Goal: Transaction & Acquisition: Book appointment/travel/reservation

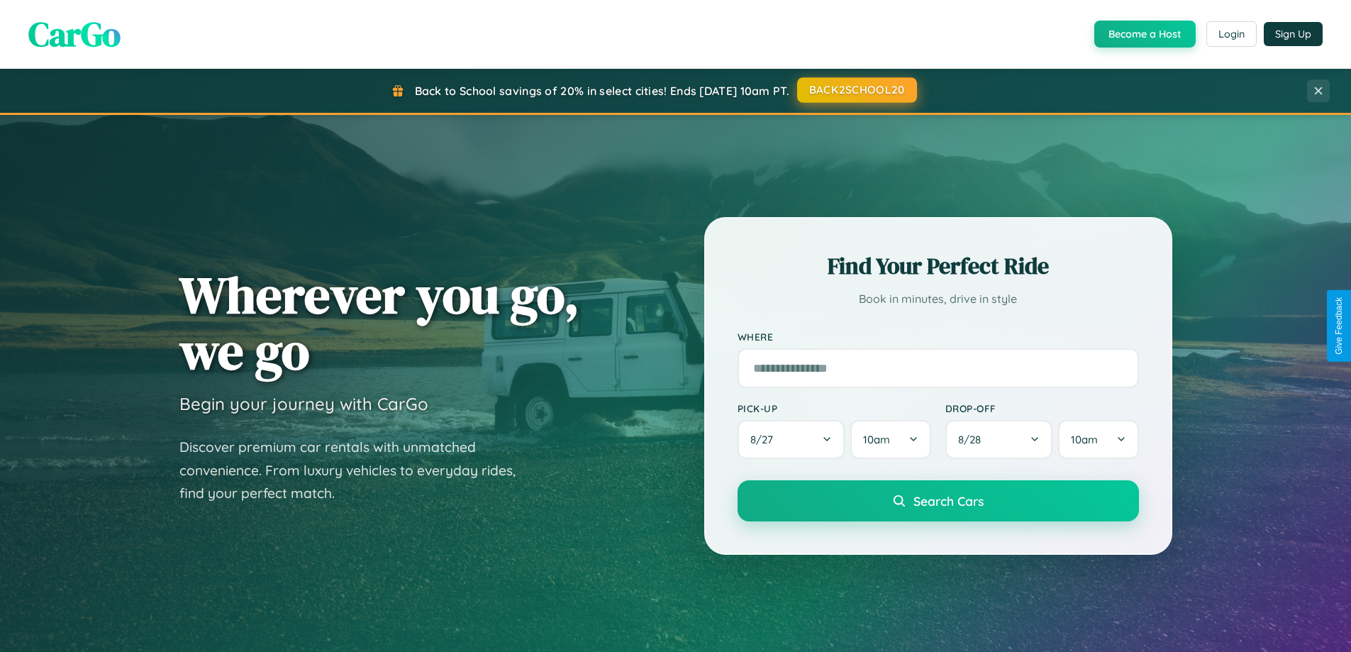
click at [856, 90] on button "BACK2SCHOOL20" at bounding box center [857, 90] width 120 height 26
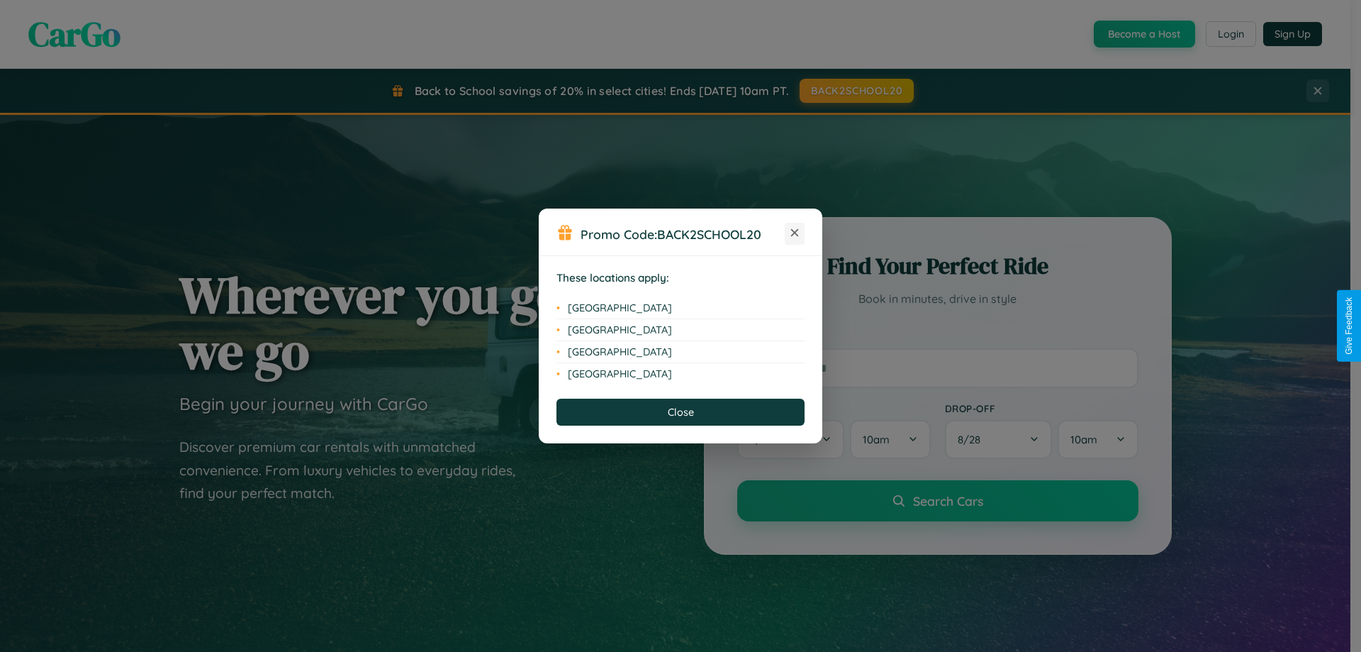
click at [795, 233] on icon at bounding box center [795, 233] width 8 height 8
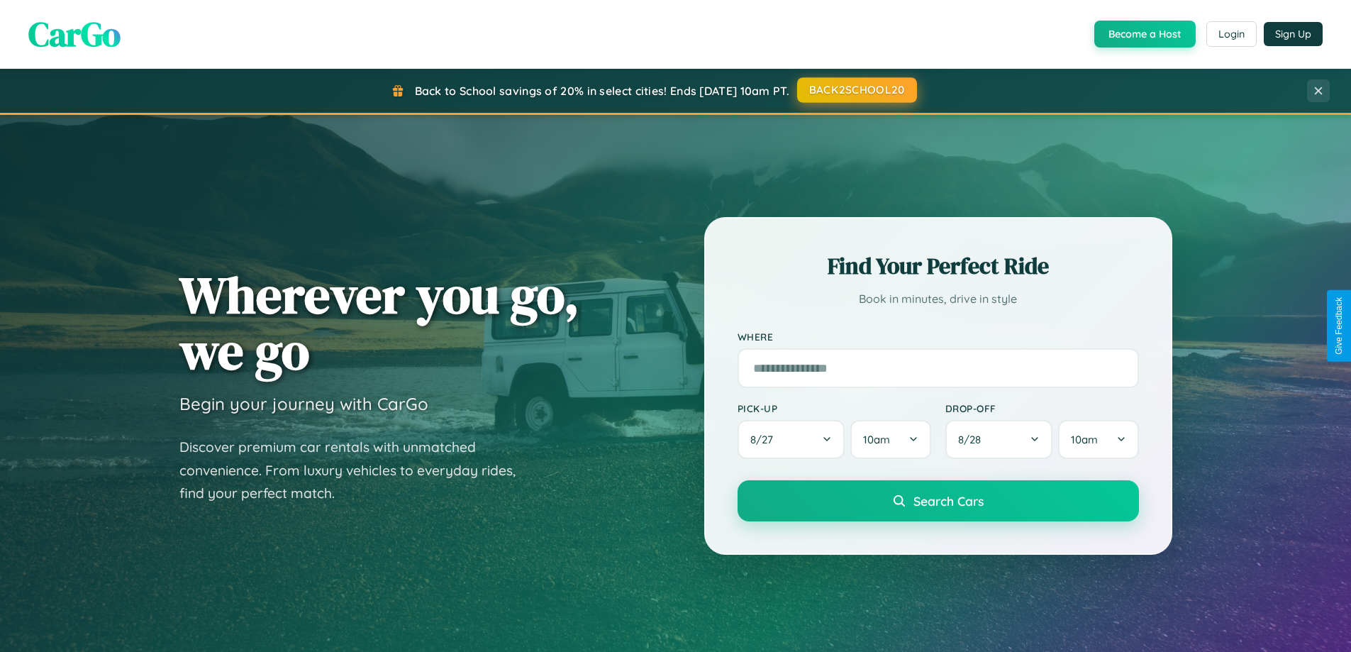
click at [856, 90] on button "BACK2SCHOOL20" at bounding box center [857, 90] width 120 height 26
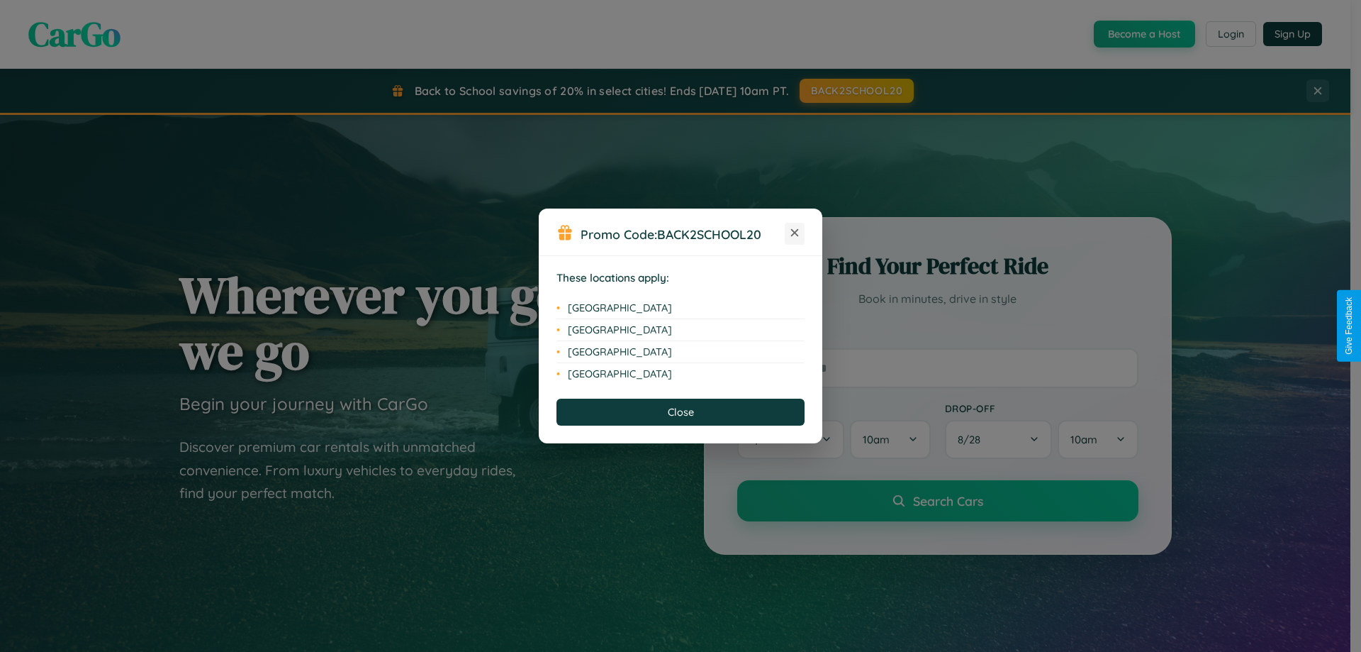
click at [795, 233] on icon at bounding box center [795, 233] width 8 height 8
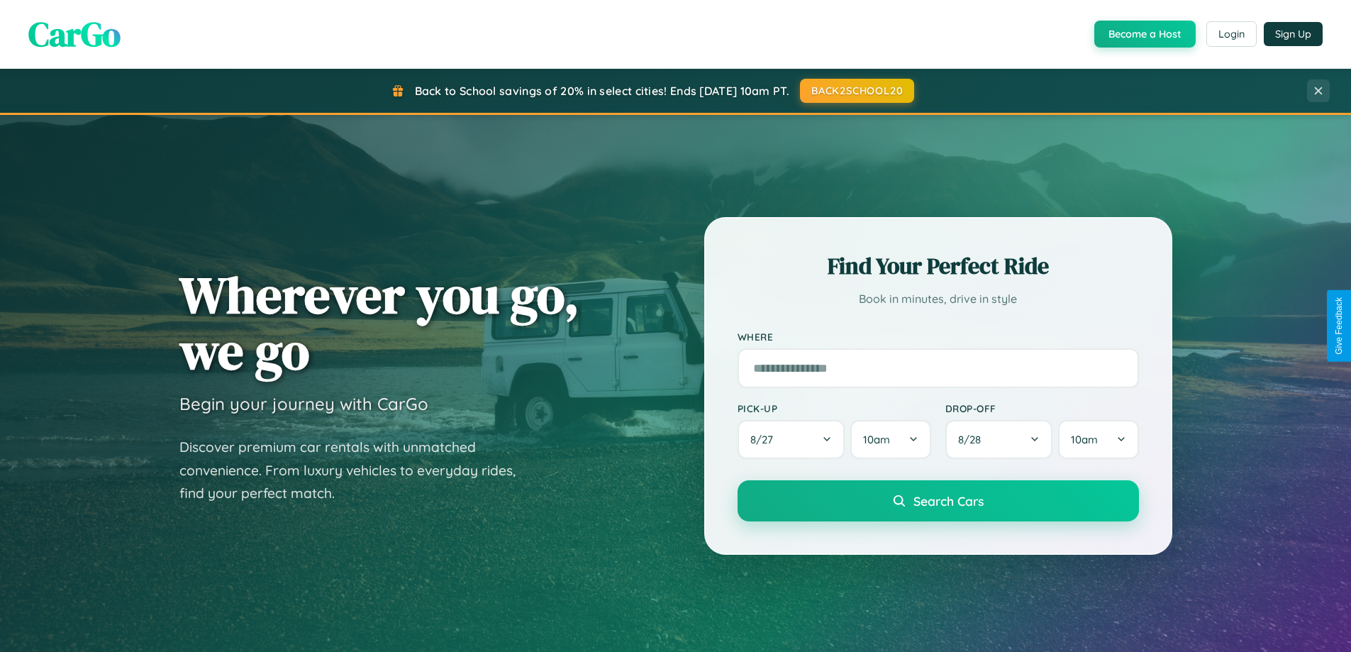
scroll to position [976, 0]
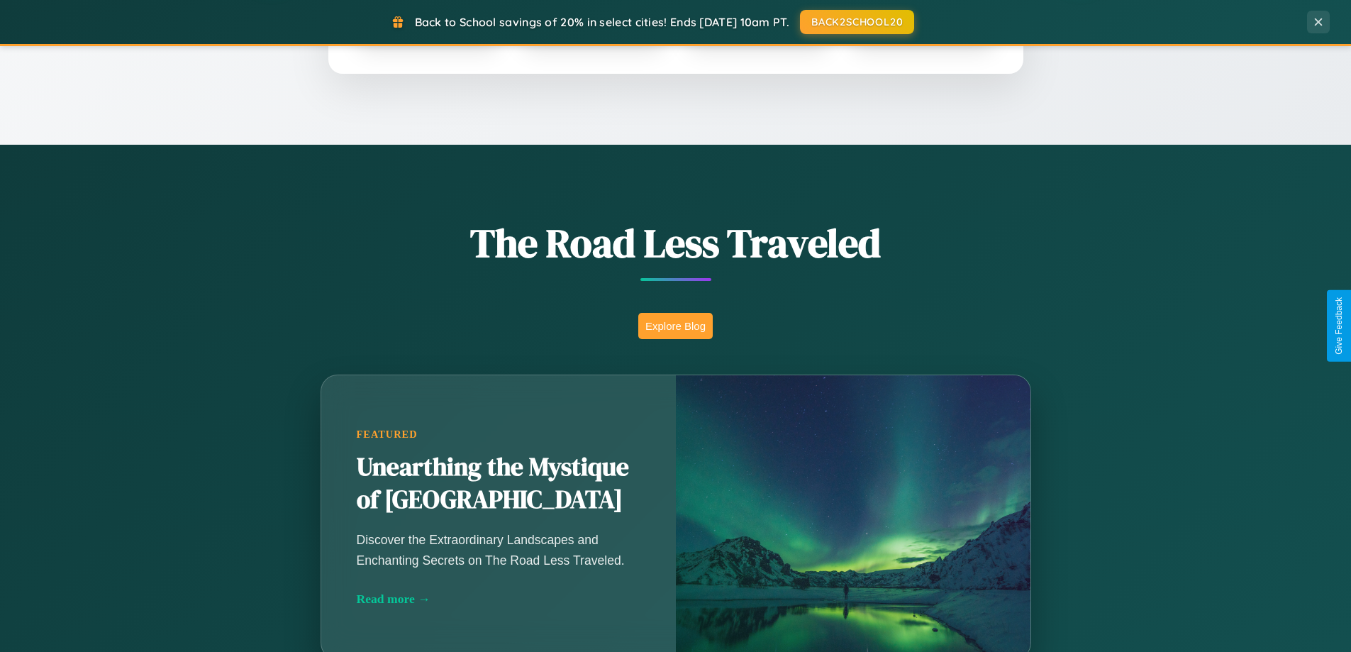
click at [675, 325] on button "Explore Blog" at bounding box center [675, 326] width 74 height 26
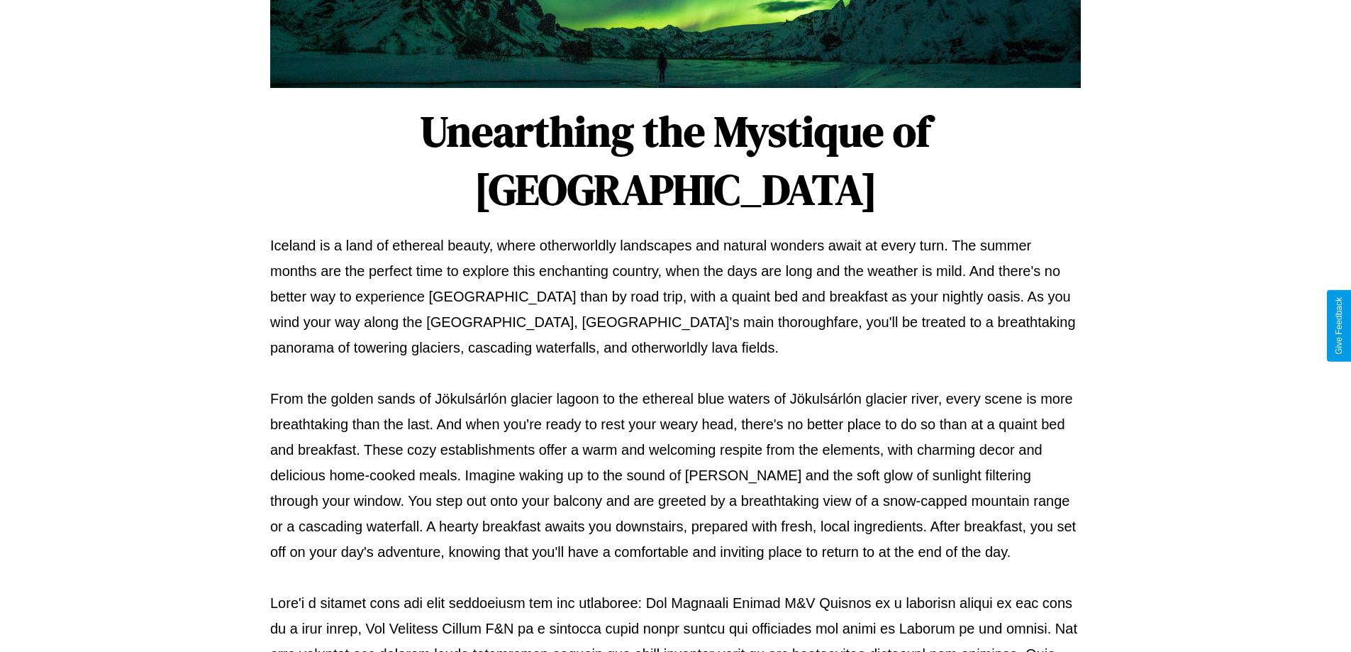
scroll to position [459, 0]
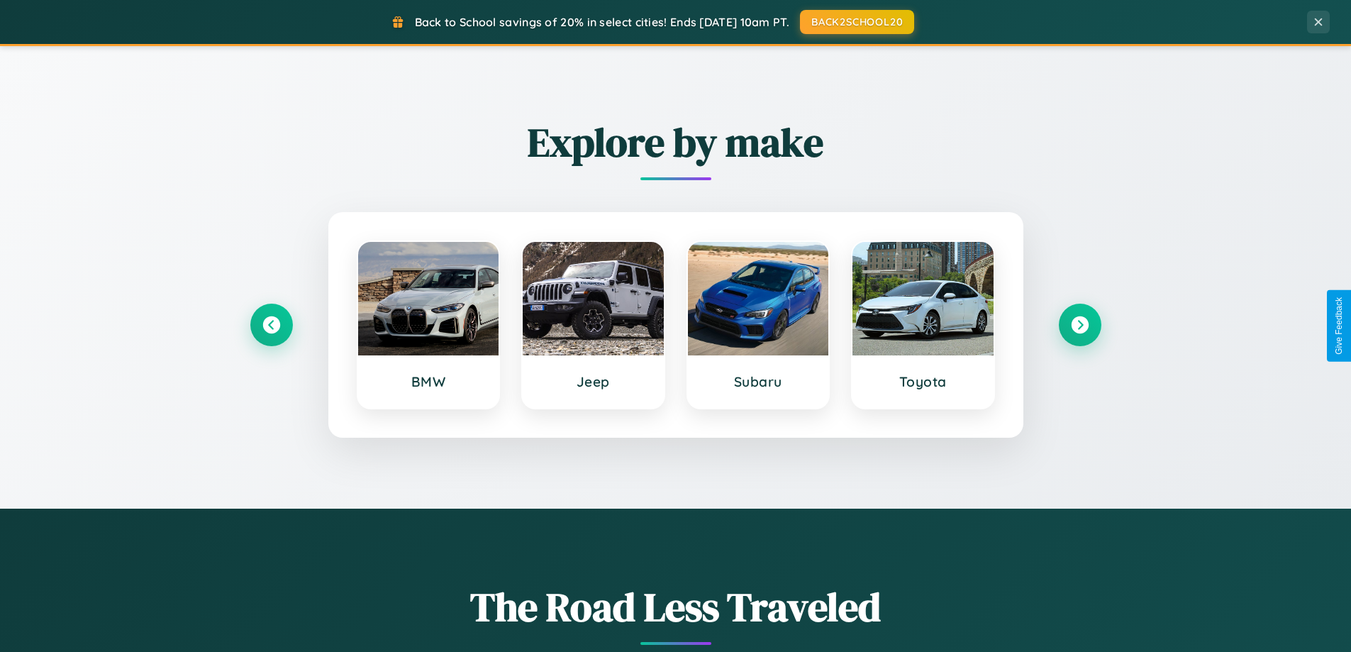
scroll to position [611, 0]
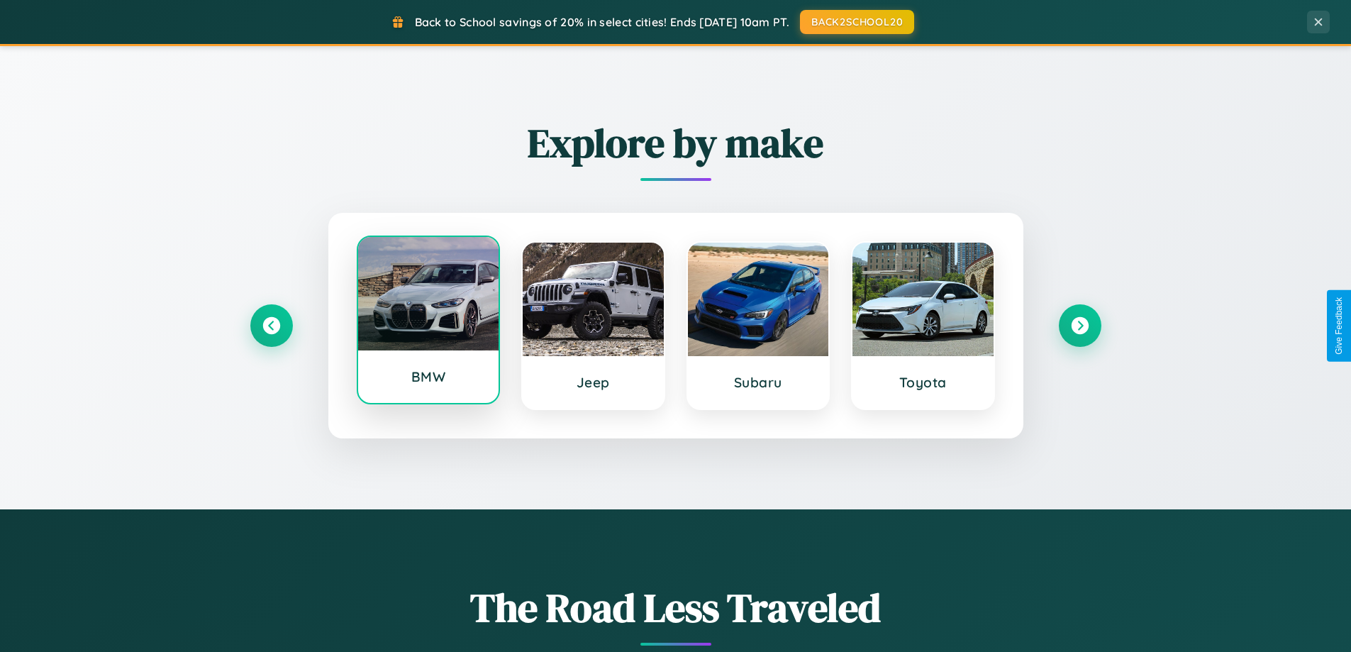
click at [428, 321] on div at bounding box center [428, 293] width 141 height 113
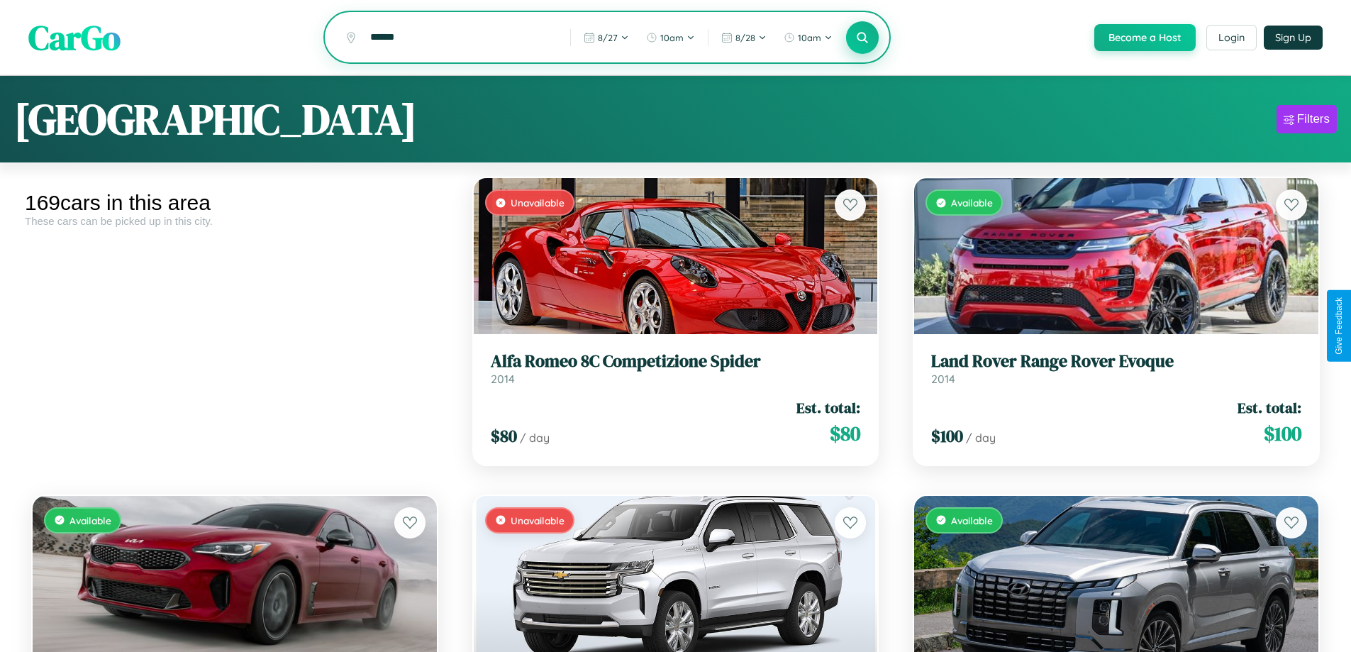
click at [861, 38] on icon at bounding box center [862, 36] width 13 height 13
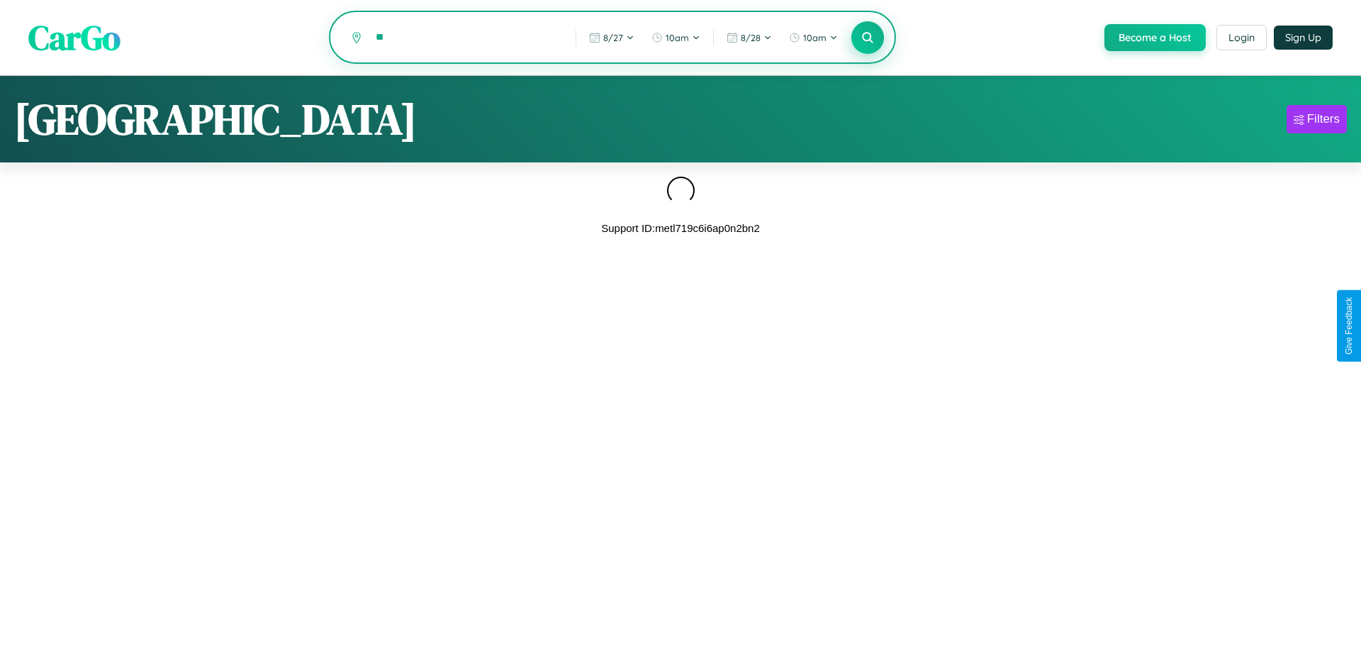
type input "*"
type input "**********"
click at [866, 38] on icon at bounding box center [867, 36] width 13 height 13
